Goal: Check status: Check status

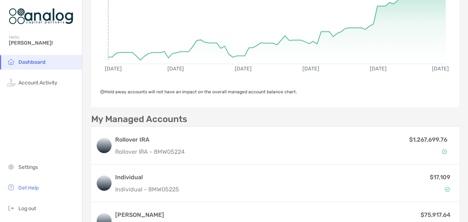
scroll to position [110, 0]
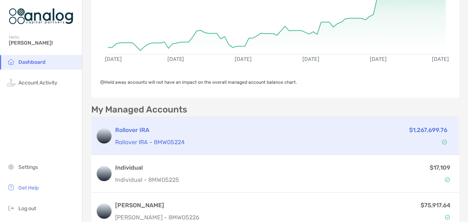
click at [418, 132] on p "$1,267,699.76" at bounding box center [428, 129] width 38 height 9
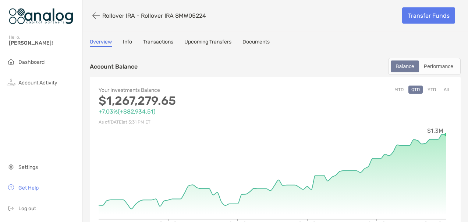
click at [426, 88] on button "YTD" at bounding box center [432, 89] width 14 height 8
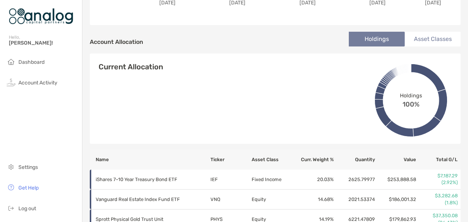
scroll to position [258, 0]
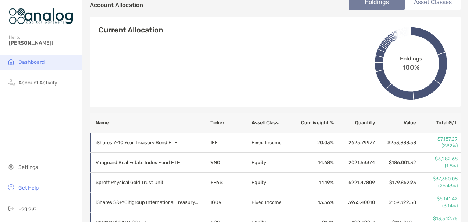
click at [34, 61] on span "Dashboard" at bounding box center [31, 62] width 26 height 6
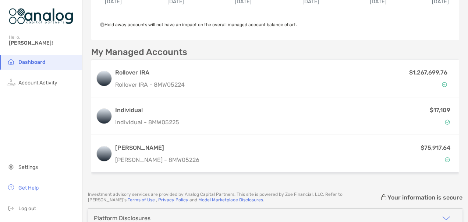
scroll to position [184, 0]
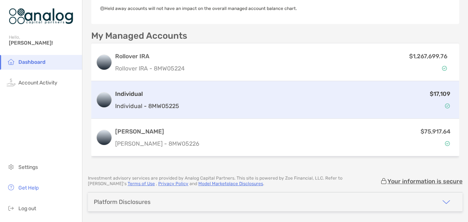
click at [431, 95] on p "$17,109" at bounding box center [440, 93] width 21 height 9
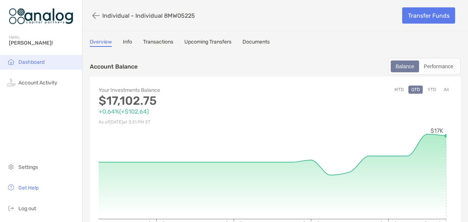
click at [30, 63] on span "Dashboard" at bounding box center [31, 62] width 26 height 6
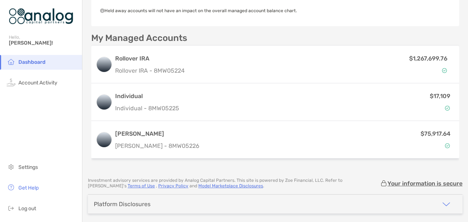
scroll to position [184, 0]
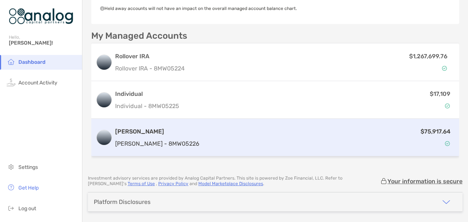
click at [431, 131] on p "$75,917.64" at bounding box center [436, 131] width 30 height 9
